Goal: Communication & Community: Answer question/provide support

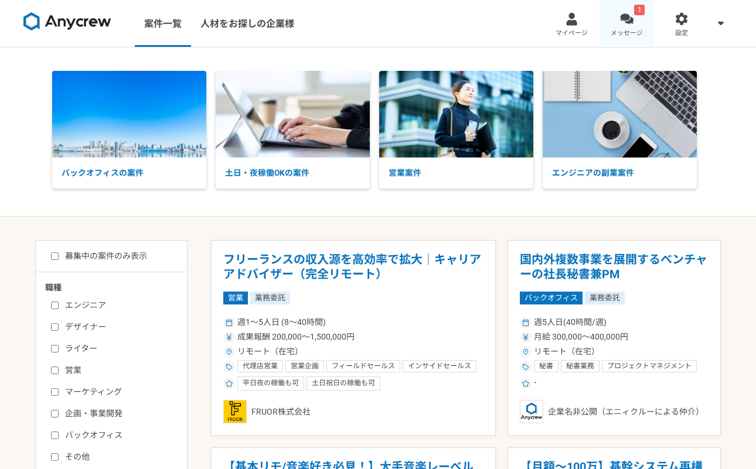
click at [646, 29] on link "1 メッセージ" at bounding box center [626, 23] width 55 height 47
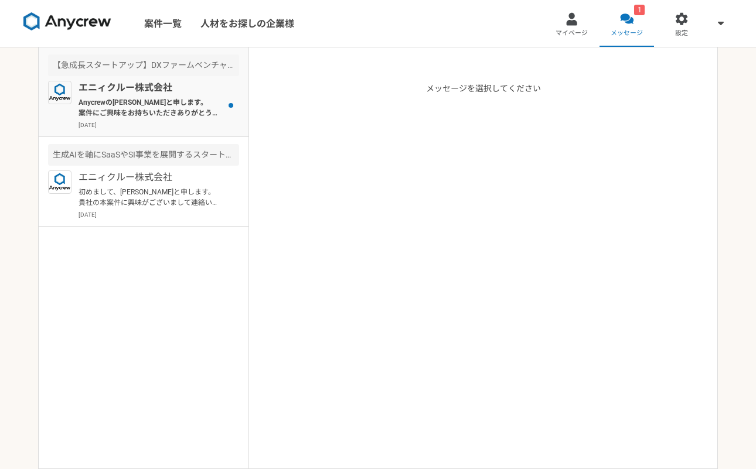
click at [233, 119] on div at bounding box center [231, 105] width 16 height 49
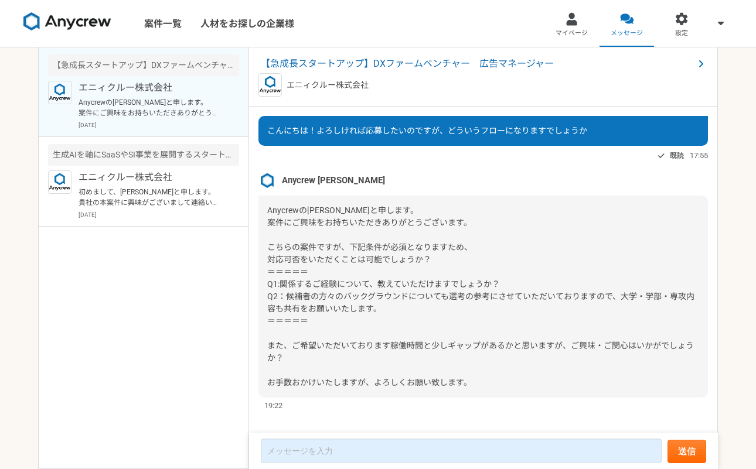
scroll to position [93, 0]
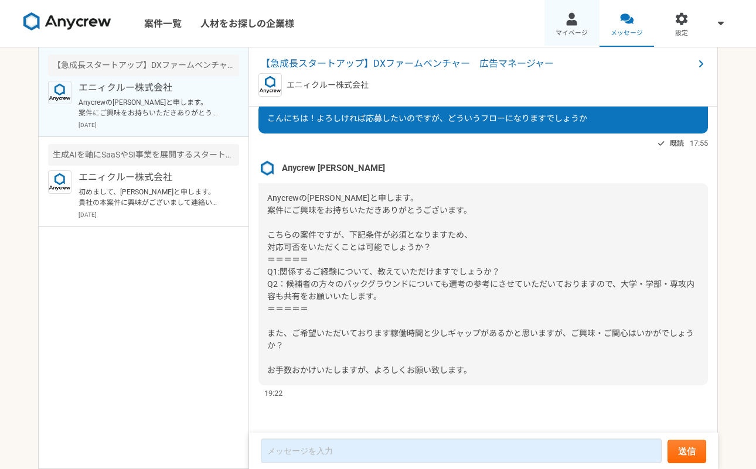
click at [566, 34] on span "マイページ" at bounding box center [571, 33] width 32 height 9
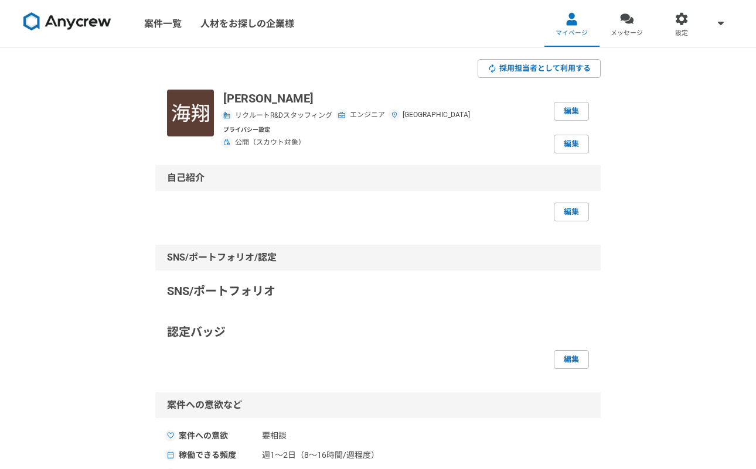
click at [73, 18] on img at bounding box center [67, 21] width 88 height 19
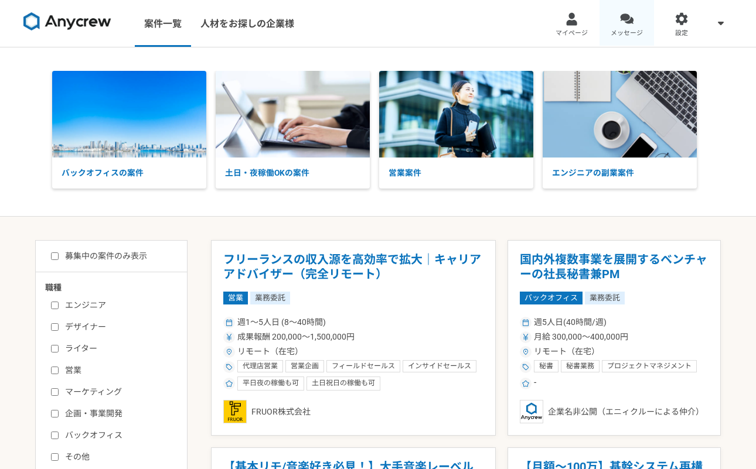
click at [630, 31] on span "メッセージ" at bounding box center [626, 33] width 32 height 9
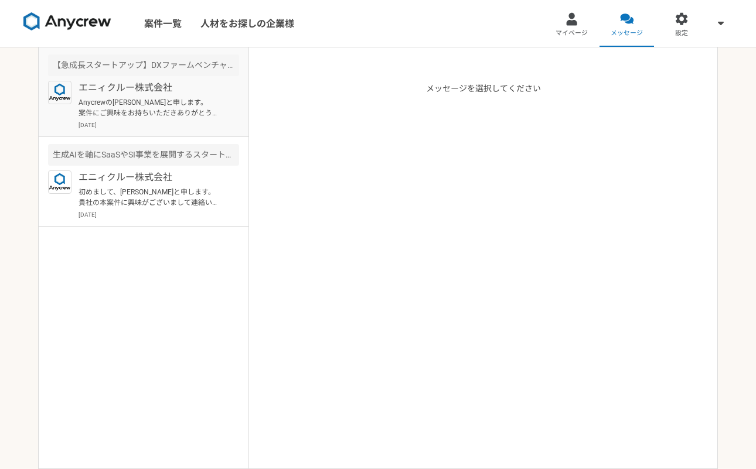
click at [111, 79] on article "【急成長スタートアップ】DXファームベンチャー　広告マネージャー エニィクルー株式会社 Anycrewの[PERSON_NAME]と申します。 案件にご興味を…" at bounding box center [144, 92] width 210 height 90
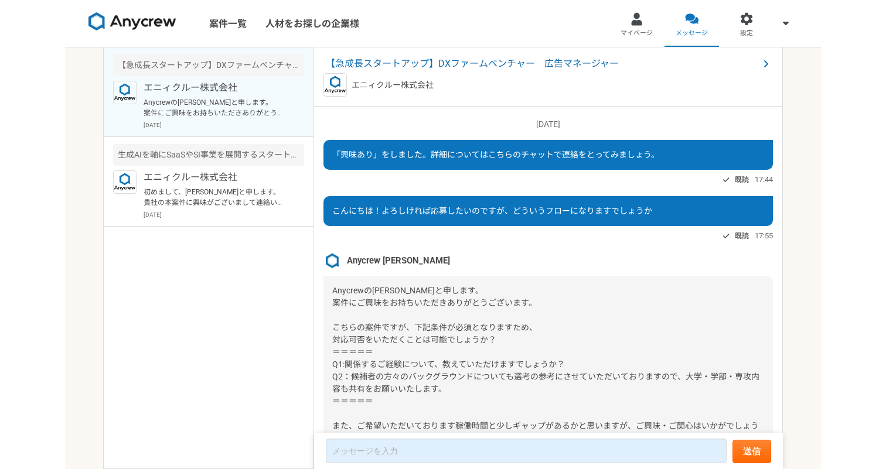
scroll to position [93, 0]
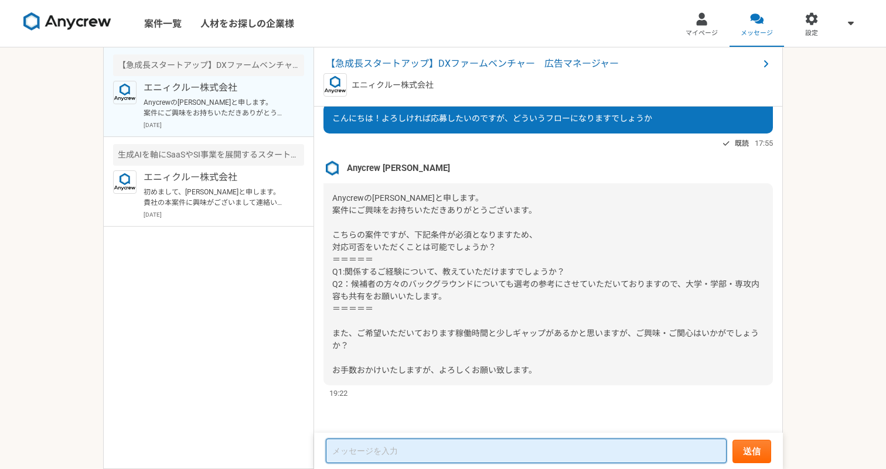
click at [390, 460] on textarea at bounding box center [526, 451] width 401 height 25
type textarea "h"
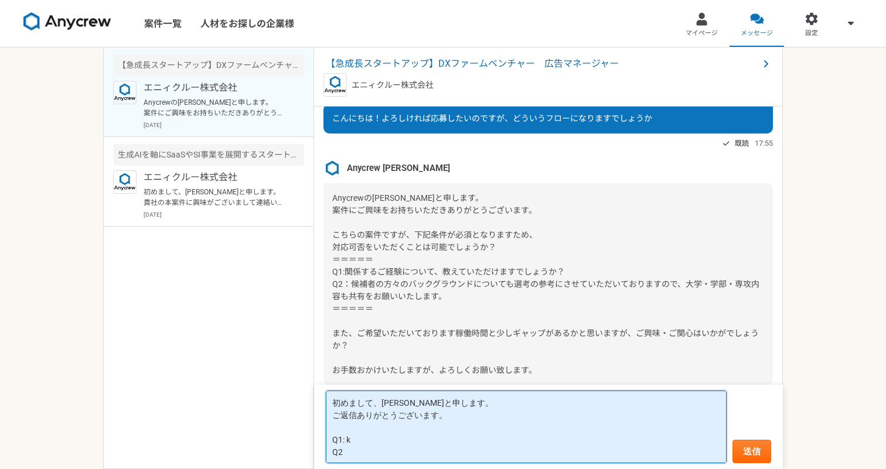
type textarea "初めまして、[PERSON_NAME]と申します。 ご返信ありがとうございます。 Q1: Q2"
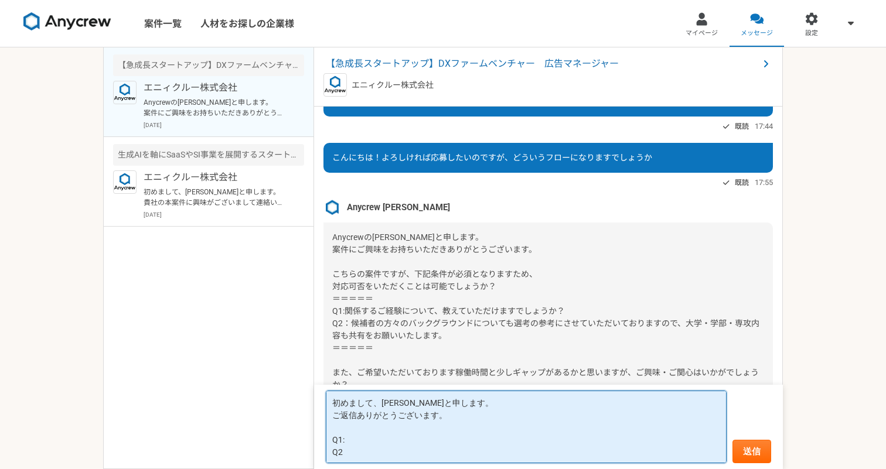
scroll to position [6, 0]
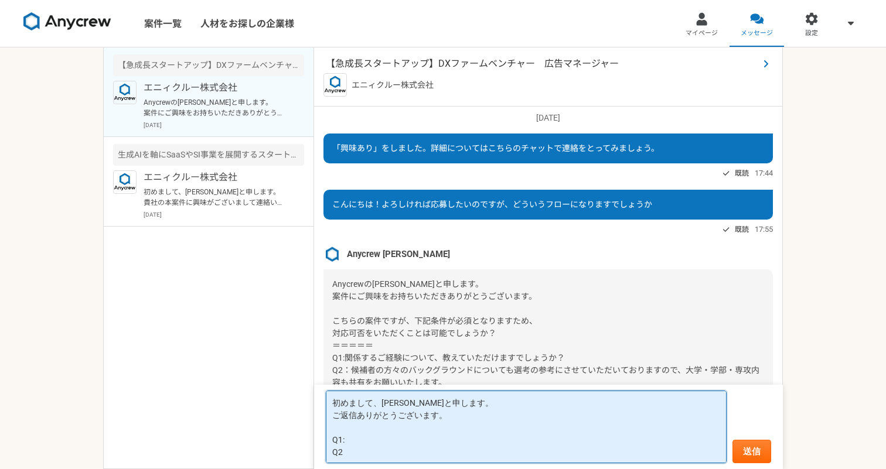
click at [439, 66] on span "【急成長スタートアップ】DXファームベンチャー　広告マネージャー" at bounding box center [542, 64] width 433 height 14
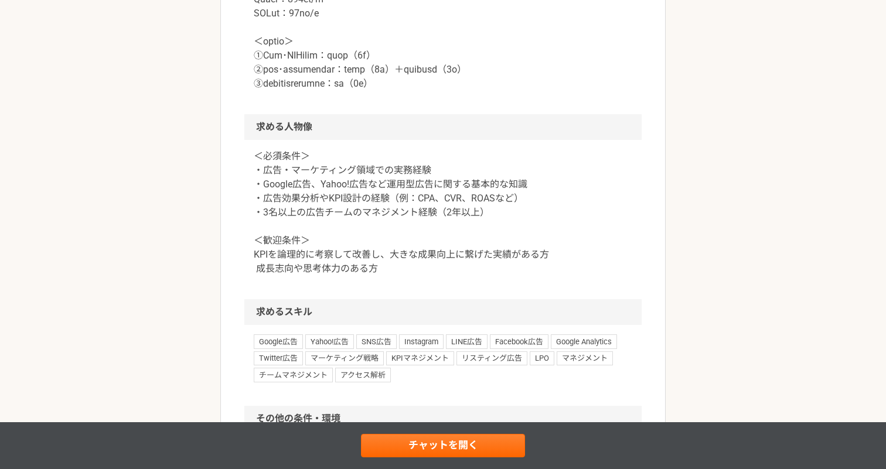
scroll to position [1246, 0]
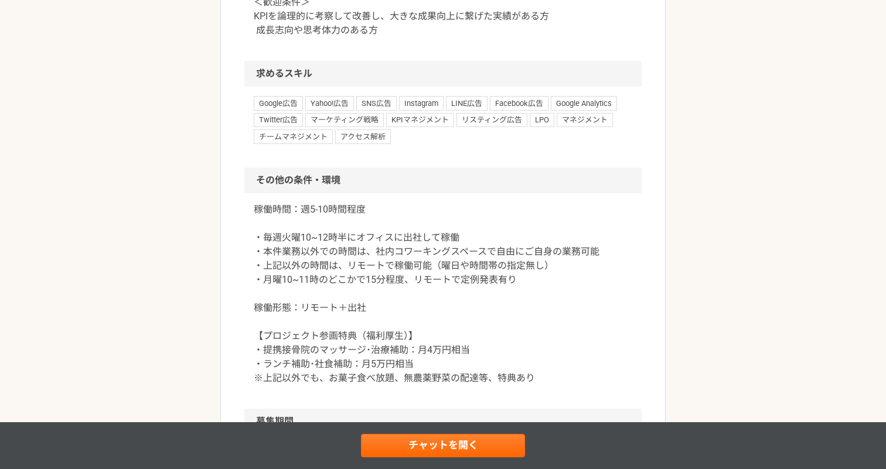
scroll to position [1476, 0]
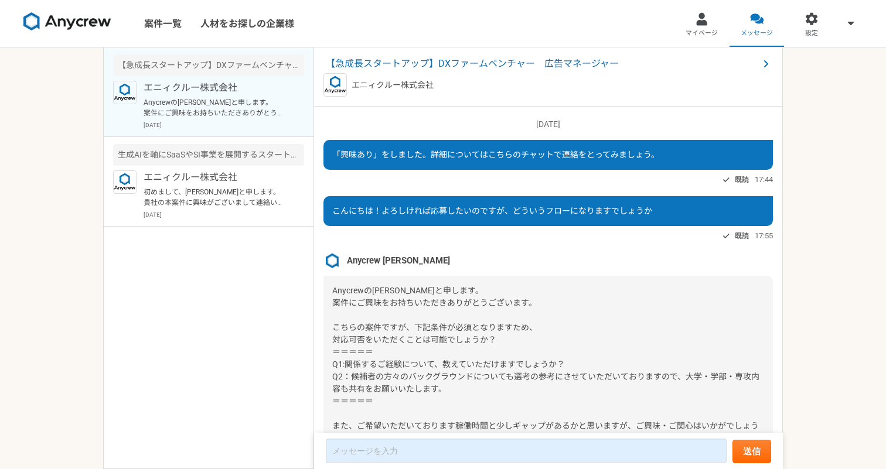
scroll to position [93, 0]
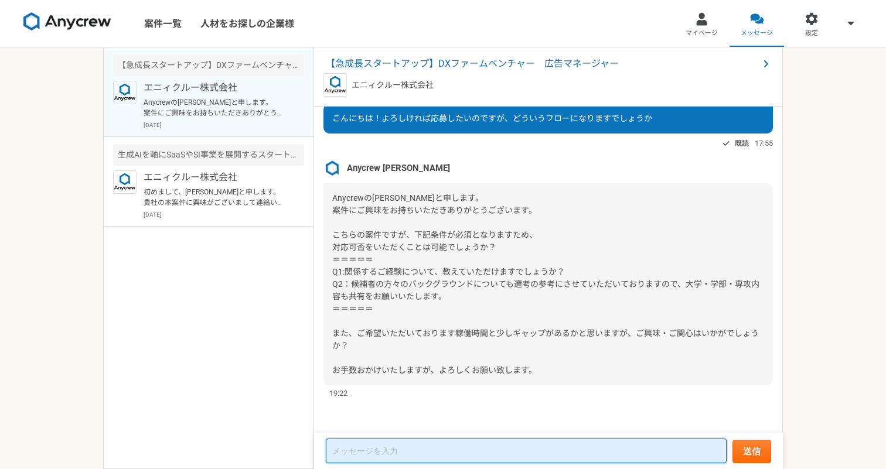
click at [388, 443] on textarea at bounding box center [526, 451] width 401 height 25
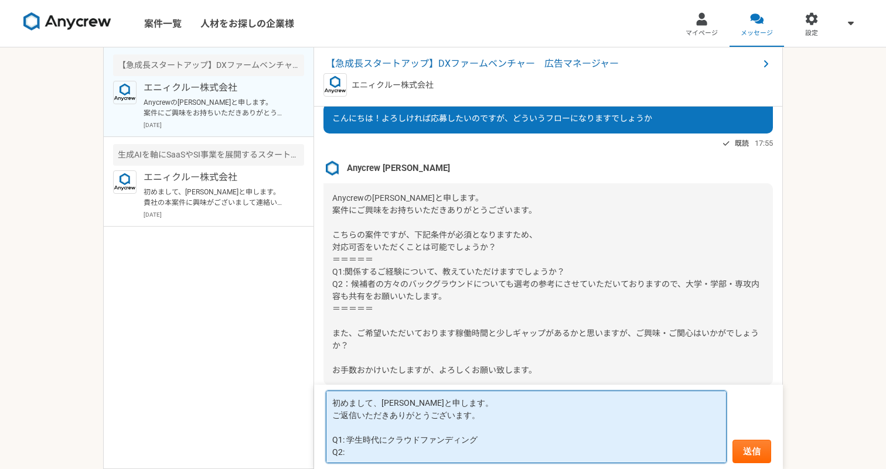
click at [387, 438] on textarea "初めまして、[PERSON_NAME]と申します。 ご返信いただきありがとうございます。 Q1: 学生時代にクラウドファンディング Q2:" at bounding box center [526, 427] width 401 height 73
click at [628, 441] on textarea "初めまして、[PERSON_NAME]と申します。 ご返信いただきありがとうございます。 Q1: ①学生時代に新商品開発を実施、事業資金をクラウドファンディン…" at bounding box center [526, 427] width 401 height 73
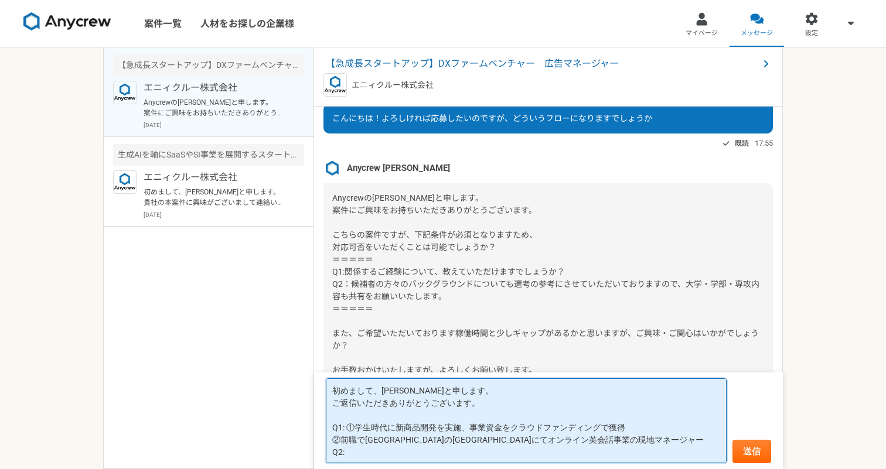
click at [616, 438] on textarea "初めまして、[PERSON_NAME]と申します。 ご返信いただきありがとうございます。 Q1: ①学生時代に新商品開発を実施、事業資金をクラウドファンディン…" at bounding box center [526, 420] width 401 height 85
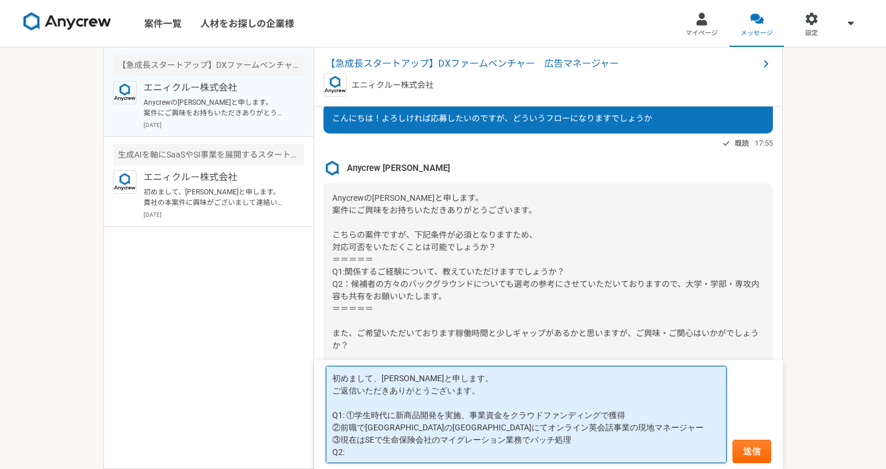
click at [597, 453] on textarea "初めまして、[PERSON_NAME]と申します。 ご返信いただきありがとうございます。 Q1: ①学生時代に新商品開発を実施、事業資金をクラウドファンディン…" at bounding box center [526, 414] width 401 height 97
click at [597, 440] on textarea "初めまして、[PERSON_NAME]と申します。 ご返信いただきありがとうございます。 Q1: ①学生時代に新商品開発を実施、事業資金をクラウドファンディン…" at bounding box center [526, 414] width 401 height 97
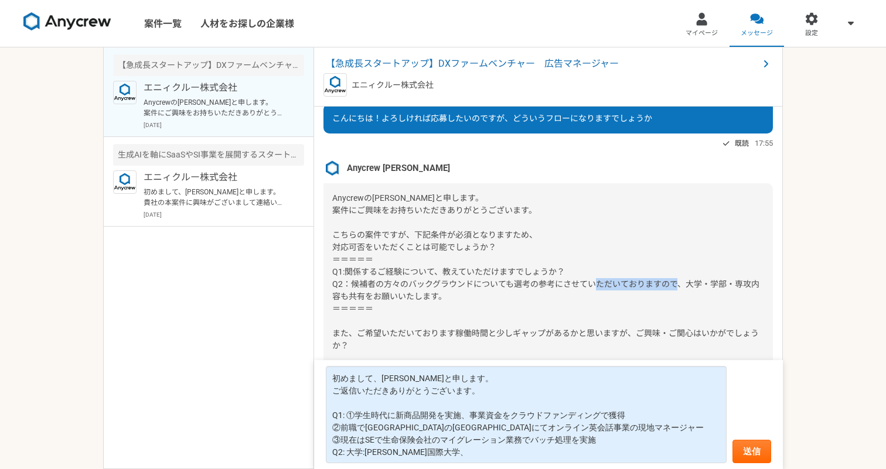
drag, startPoint x: 688, startPoint y: 283, endPoint x: 337, endPoint y: 299, distance: 351.8
click at [337, 299] on span "Anycrewの[PERSON_NAME]と申します。 案件にご興味をお持ちいただきありがとうございます。 こちらの案件ですが、下記条件が必須となりますため、…" at bounding box center [545, 284] width 427 height 182
copy span "大学・学部・専攻内容"
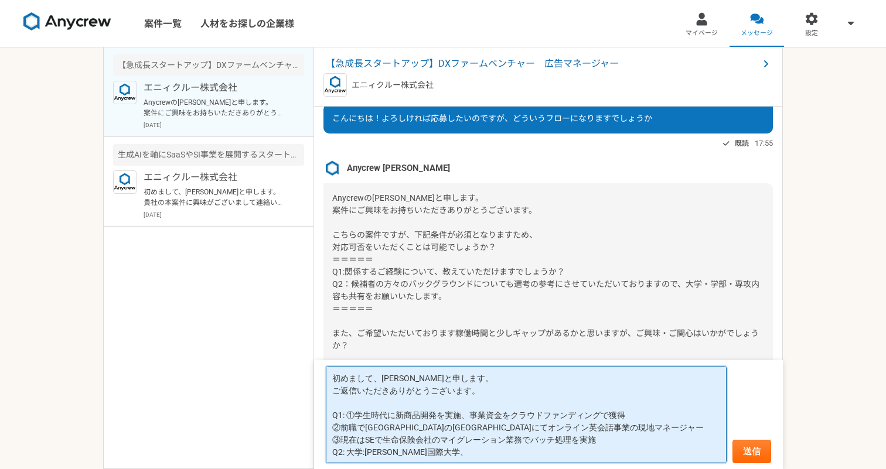
drag, startPoint x: 368, startPoint y: 454, endPoint x: 350, endPoint y: 453, distance: 18.2
click at [349, 453] on textarea "初めまして、[PERSON_NAME]と申します。 ご返信いただきありがとうございます。 Q1: ①学生時代に新商品開発を実施、事業資金をクラウドファンディン…" at bounding box center [526, 414] width 401 height 97
paste textarea "・学部・専攻内容"
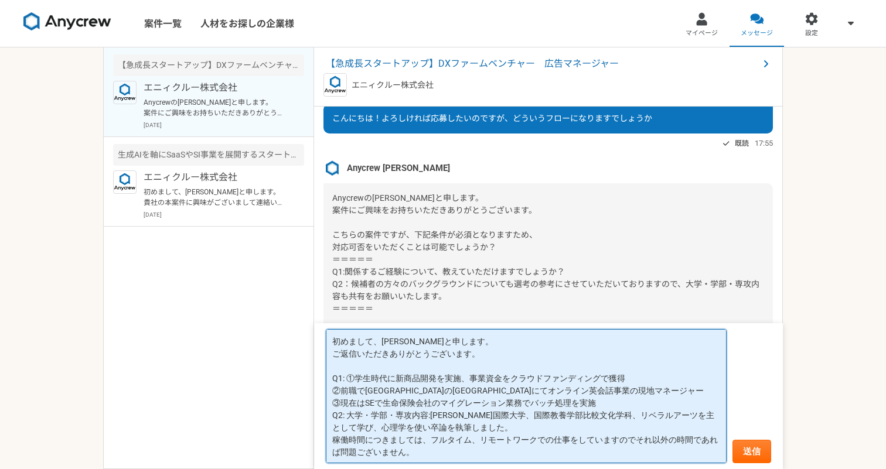
drag, startPoint x: 543, startPoint y: 324, endPoint x: 546, endPoint y: 404, distance: 79.7
click at [546, 404] on form "初めまして、[PERSON_NAME]と申します。 ご返信いただきありがとうございます。 Q1: ①学生時代に新商品開発を実施、事業資金をクラウドファンディン…" at bounding box center [548, 396] width 469 height 146
click at [546, 404] on textarea "初めまして、[PERSON_NAME]と申します。 ご返信いただきありがとうございます。 Q1: ①学生時代に新商品開発を実施、事業資金をクラウドファンディン…" at bounding box center [526, 396] width 401 height 134
click at [481, 370] on textarea "初めまして、[PERSON_NAME]と申します。 ご返信いただきありがとうございます。 Q1: ①学生時代に新商品開発を実施、事業資金をクラウドファンディン…" at bounding box center [526, 396] width 401 height 134
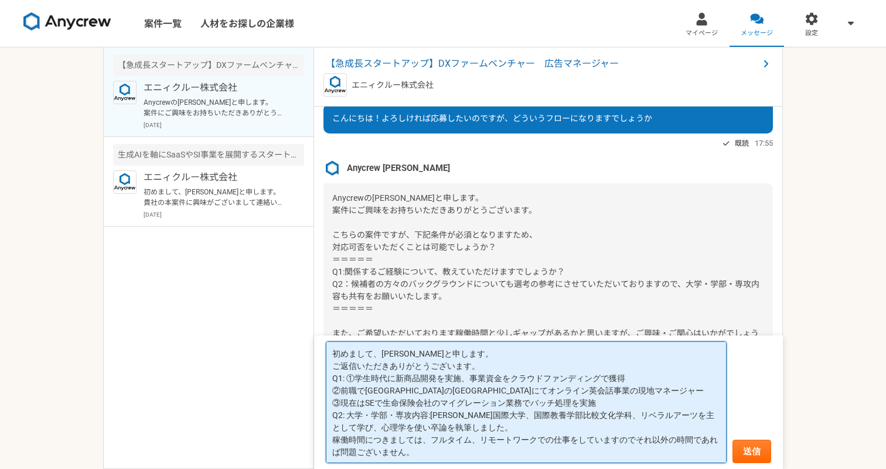
type textarea "初めまして、[PERSON_NAME]と申します。 ご返信いただきありがとうございます。 Q1: ①学生時代に新商品開発を実施、事業資金をクラウドファンディン…"
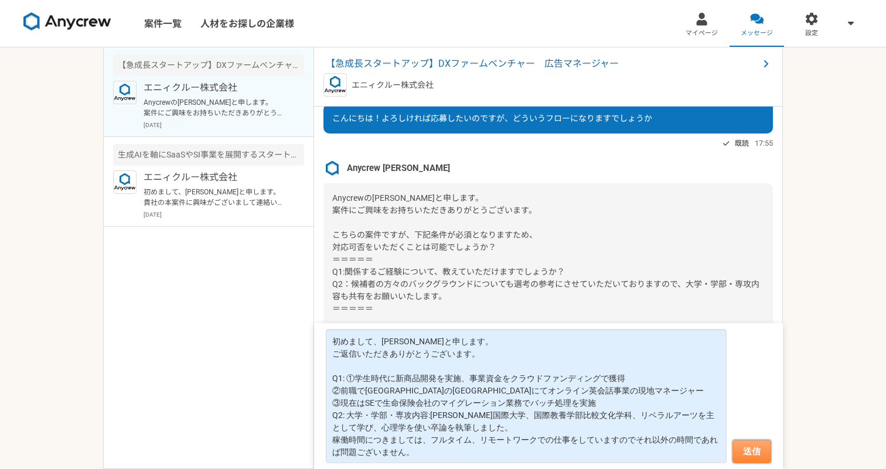
click at [745, 449] on button "送信" at bounding box center [751, 451] width 39 height 23
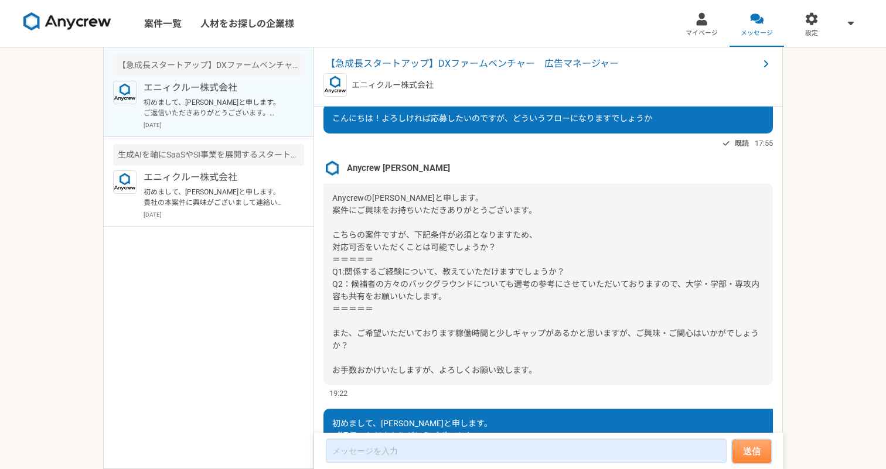
scroll to position [257, 0]
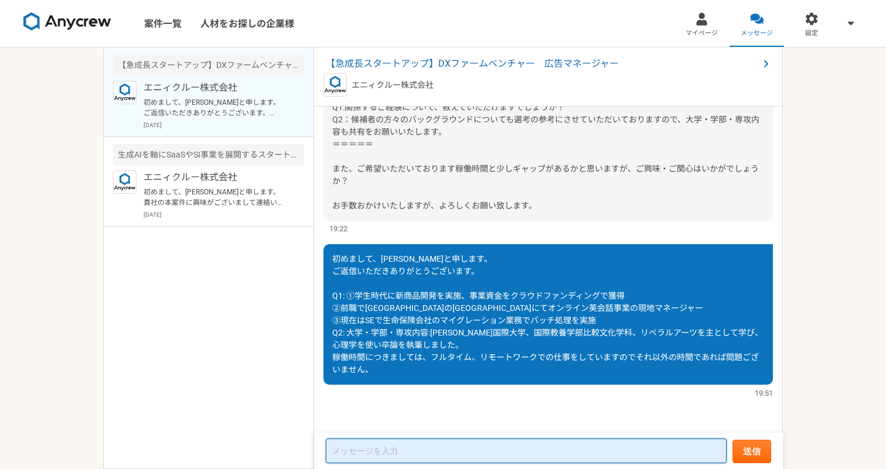
click at [550, 453] on textarea at bounding box center [526, 451] width 401 height 25
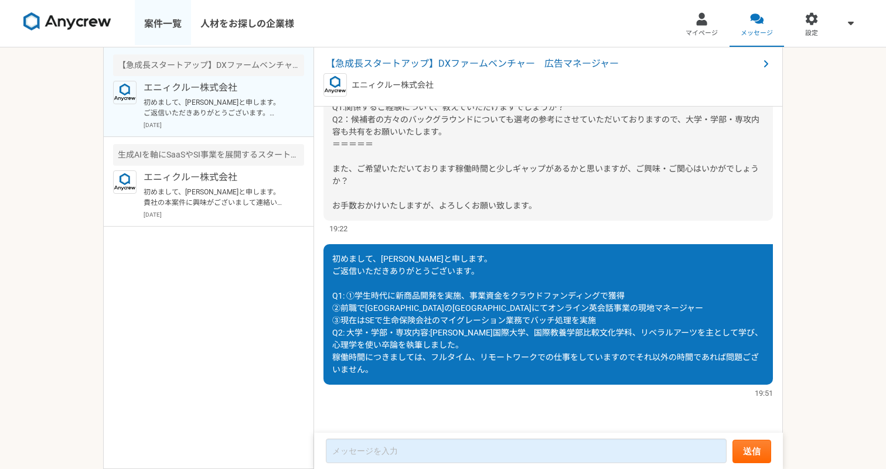
click at [162, 45] on link "案件一覧" at bounding box center [163, 23] width 56 height 47
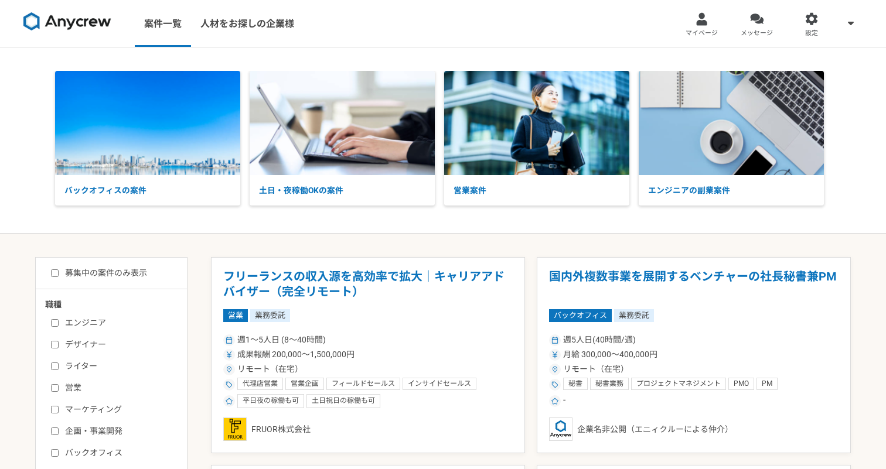
click at [64, 33] on link at bounding box center [67, 24] width 97 height 32
click at [67, 22] on img at bounding box center [67, 21] width 88 height 19
click at [744, 30] on span "メッセージ" at bounding box center [756, 33] width 32 height 9
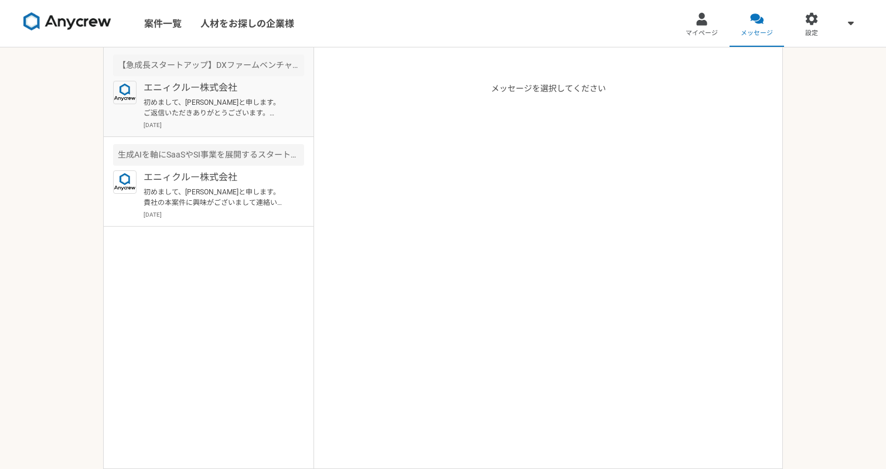
click at [211, 103] on p "初めまして、[PERSON_NAME]と申します。 ご返信いただきありがとうございます。 Q1: ①学生時代に新商品開発を実施、事業資金をクラウドファンディン…" at bounding box center [216, 107] width 145 height 21
